Goal: Task Accomplishment & Management: Manage account settings

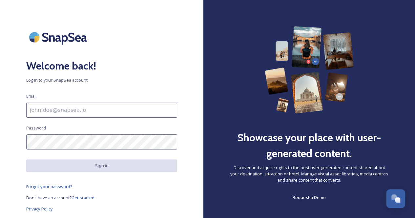
click at [100, 113] on input at bounding box center [101, 110] width 151 height 15
paste input "[EMAIL_ADDRESS][DOMAIN_NAME]"
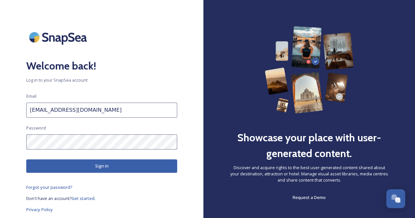
click at [116, 164] on button "Sign in" at bounding box center [101, 165] width 151 height 13
click at [88, 112] on input "[EMAIL_ADDRESS][DOMAIN_NAME]" at bounding box center [101, 110] width 151 height 15
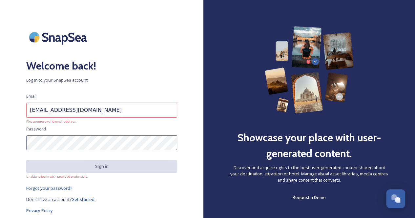
click at [30, 111] on input "[EMAIL_ADDRESS][DOMAIN_NAME]" at bounding box center [101, 110] width 151 height 15
click at [96, 113] on input "[EMAIL_ADDRESS][DOMAIN_NAME]" at bounding box center [101, 110] width 151 height 15
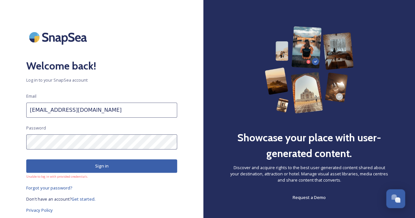
click at [69, 167] on button "Sign in" at bounding box center [101, 165] width 151 height 13
click at [32, 111] on input "[EMAIL_ADDRESS][DOMAIN_NAME]" at bounding box center [101, 110] width 151 height 15
click at [136, 168] on button "Sign in" at bounding box center [101, 165] width 151 height 13
click at [106, 166] on button "Sign in" at bounding box center [101, 165] width 151 height 13
click at [96, 114] on input "[EMAIL_ADDRESS][DOMAIN_NAME]" at bounding box center [101, 110] width 151 height 15
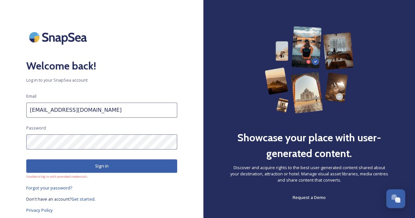
drag, startPoint x: 96, startPoint y: 114, endPoint x: 54, endPoint y: 115, distance: 41.7
click at [54, 115] on input "[EMAIL_ADDRESS][DOMAIN_NAME]" at bounding box center [101, 110] width 151 height 15
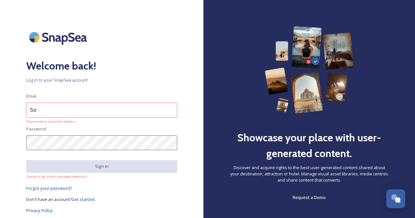
type input "S"
drag, startPoint x: 50, startPoint y: 114, endPoint x: 8, endPoint y: 108, distance: 42.7
click at [8, 108] on div "Welcome back! Log in to your SnapSea account Email sou Please enter a valid ema…" at bounding box center [101, 109] width 203 height 166
paste input "[EMAIL_ADDRESS][DOMAIN_NAME]"
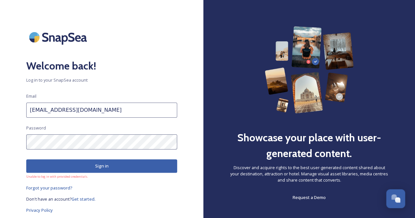
type input "[EMAIL_ADDRESS][DOMAIN_NAME]"
click at [93, 164] on button "Sign in" at bounding box center [101, 165] width 151 height 13
